Goal: Transaction & Acquisition: Purchase product/service

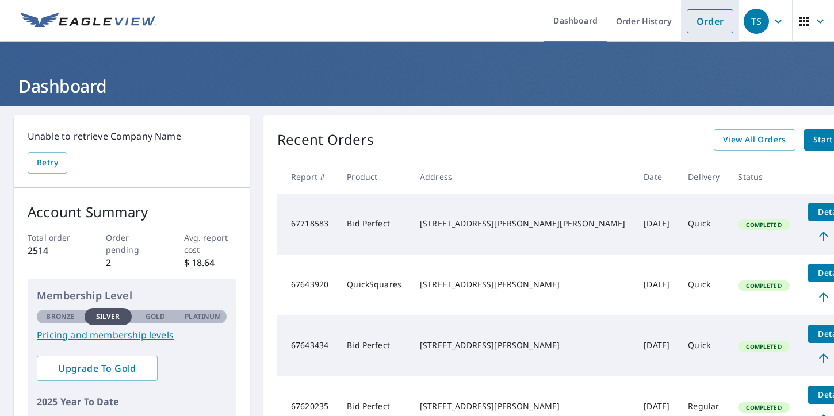
click at [693, 23] on link "Order" at bounding box center [710, 21] width 47 height 24
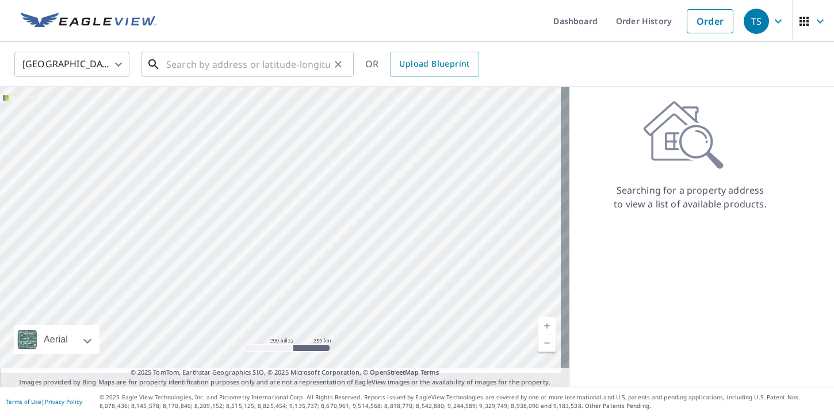
click at [224, 67] on input "text" at bounding box center [248, 64] width 164 height 32
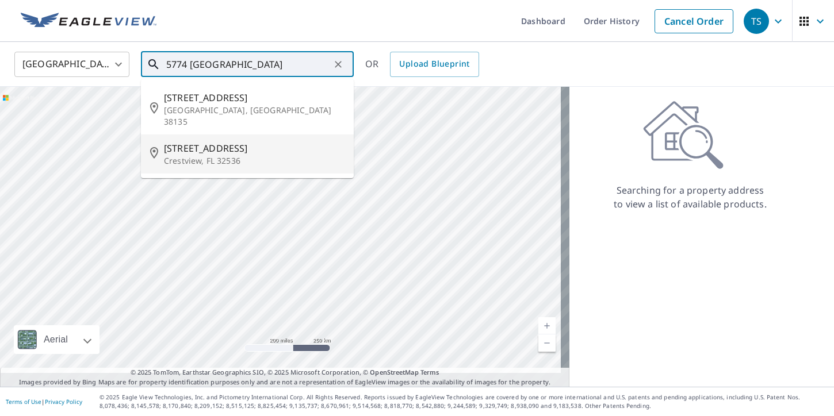
click at [201, 148] on span "[STREET_ADDRESS]" at bounding box center [254, 148] width 181 height 14
type input "[STREET_ADDRESS]"
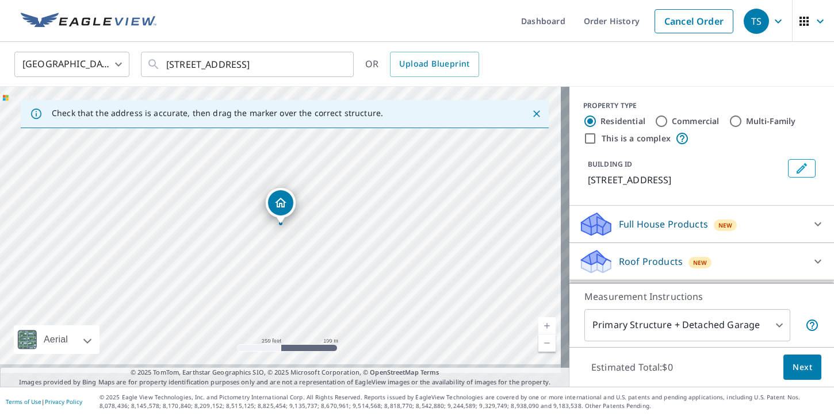
click at [539, 317] on link "Current Level 17, Zoom In" at bounding box center [546, 325] width 17 height 17
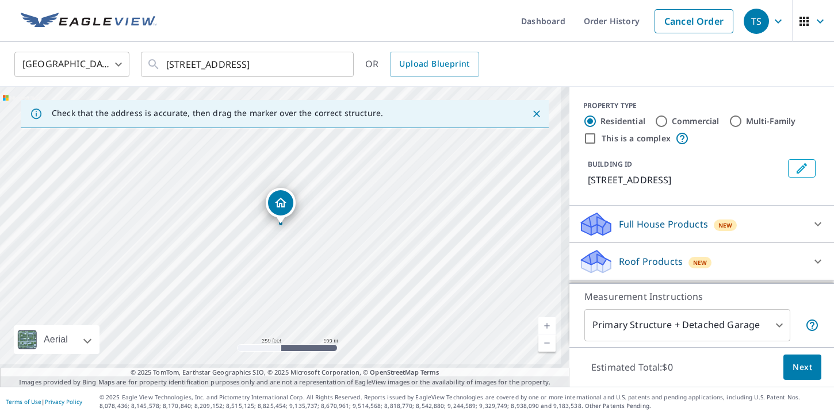
click at [538, 317] on link "Current Level 17, Zoom In" at bounding box center [546, 325] width 17 height 17
click at [538, 317] on link "Current Level 19, Zoom In" at bounding box center [546, 325] width 17 height 17
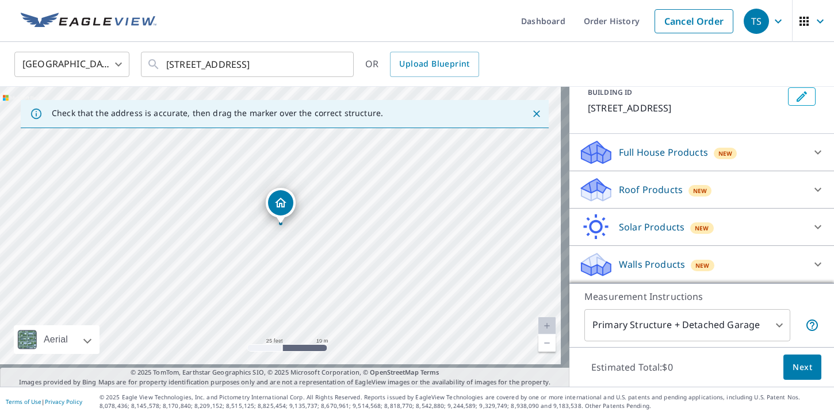
scroll to position [125, 0]
click at [634, 183] on p "Roof Products" at bounding box center [651, 190] width 64 height 14
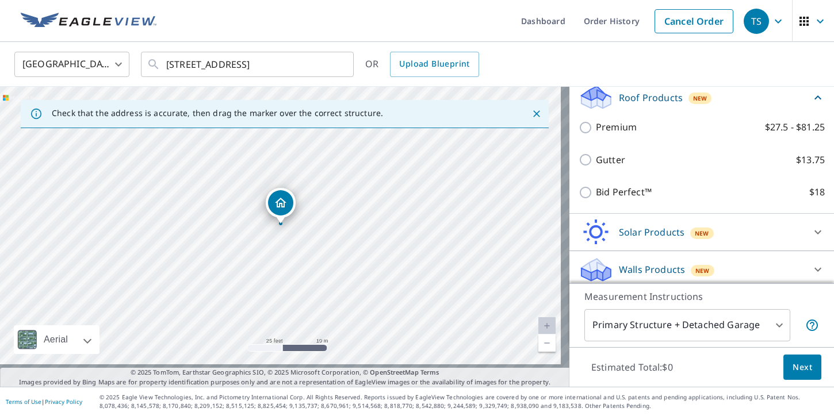
scroll to position [182, 0]
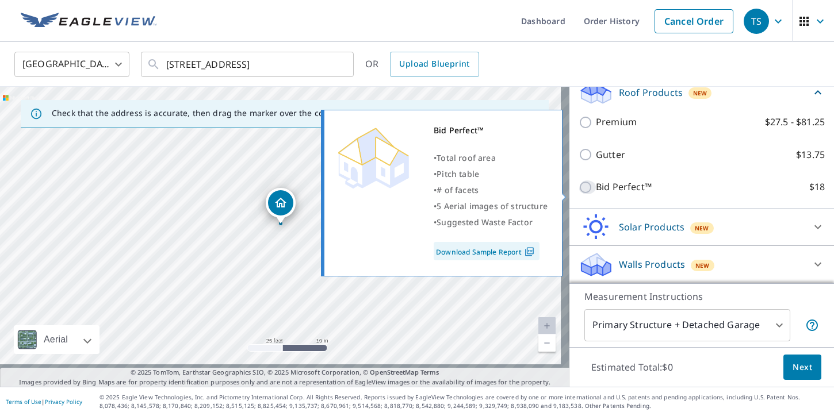
click at [579, 191] on input "Bid Perfect™ $18" at bounding box center [587, 188] width 17 height 14
checkbox input "true"
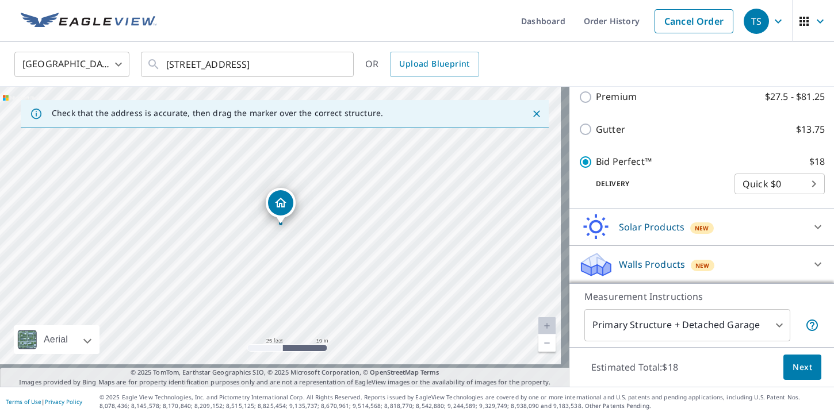
scroll to position [272, 0]
click at [793, 361] on span "Next" at bounding box center [803, 368] width 20 height 14
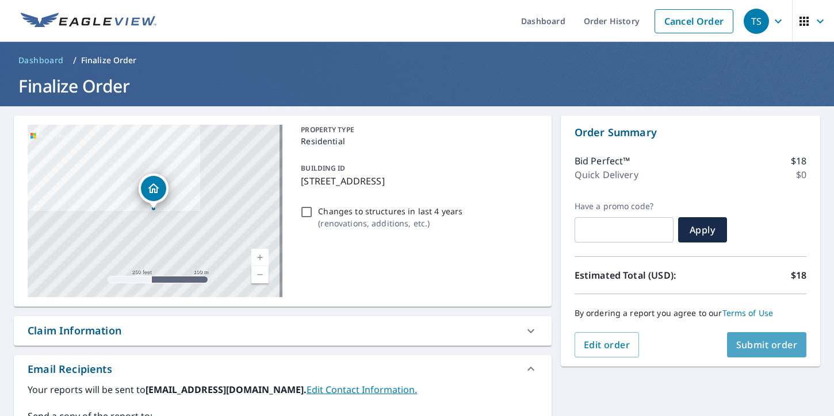
click at [749, 340] on span "Submit order" at bounding box center [767, 345] width 62 height 13
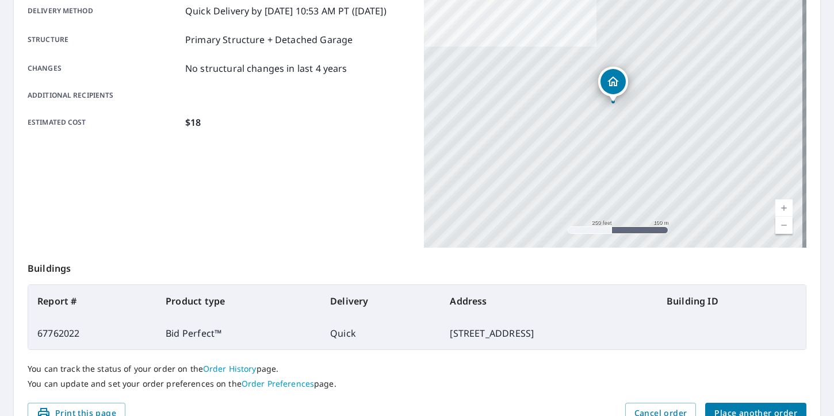
scroll to position [278, 0]
